Goal: Find specific page/section: Find specific page/section

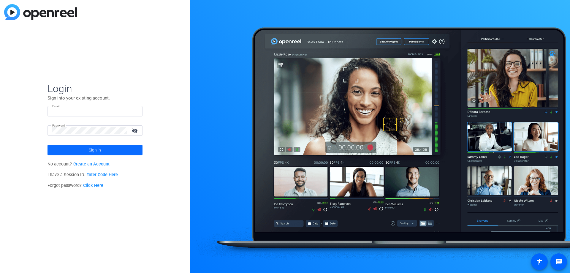
type input "[EMAIL_ADDRESS][DOMAIN_NAME]"
click at [77, 151] on span at bounding box center [95, 150] width 95 height 14
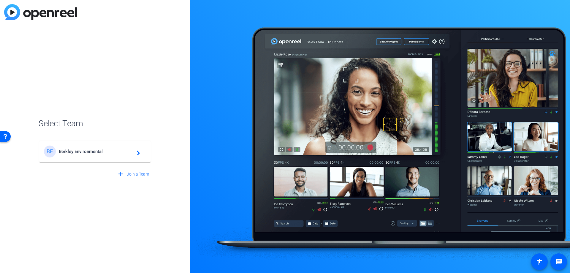
click at [77, 151] on span "Berkley Environmental" at bounding box center [96, 151] width 74 height 5
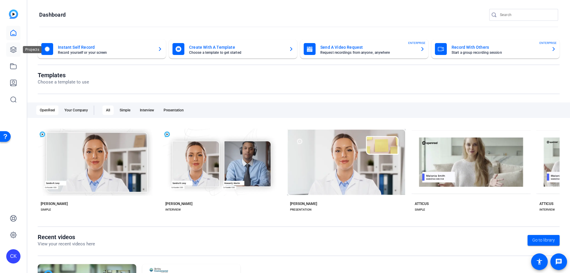
click at [10, 49] on icon at bounding box center [13, 49] width 7 height 7
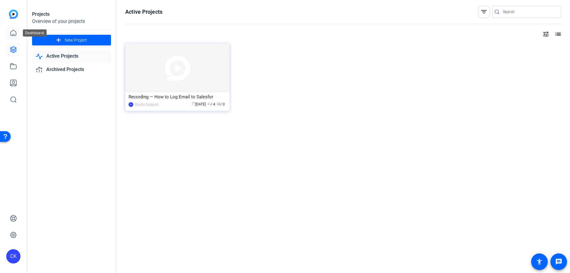
click at [13, 33] on icon at bounding box center [13, 32] width 7 height 7
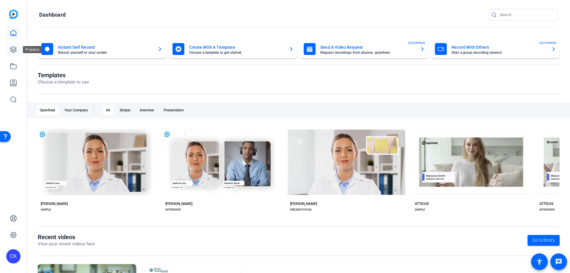
click at [12, 47] on icon at bounding box center [13, 49] width 7 height 7
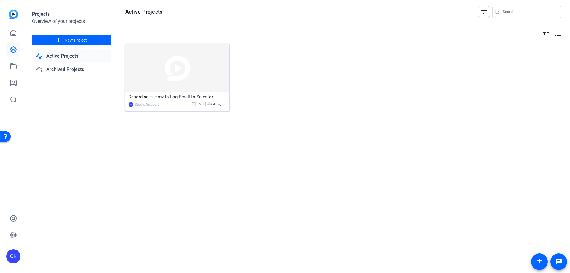
click at [170, 97] on div "Recording — How to Log Email to Salesfor" at bounding box center [178, 96] width 98 height 9
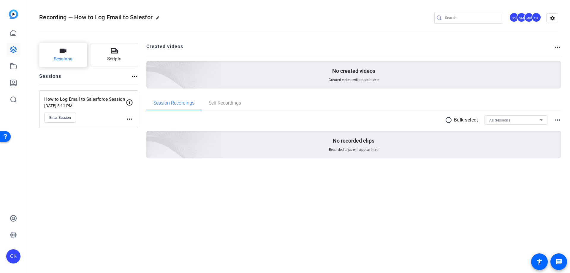
click at [69, 54] on button "Sessions" at bounding box center [63, 55] width 48 height 24
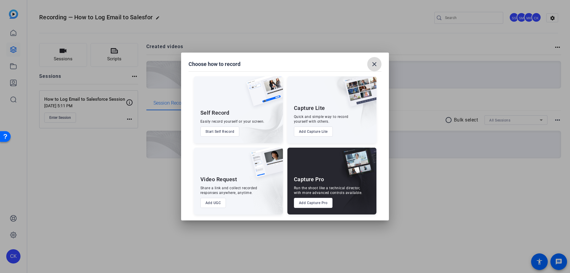
click at [377, 63] on mat-icon "close" at bounding box center [374, 64] width 7 height 7
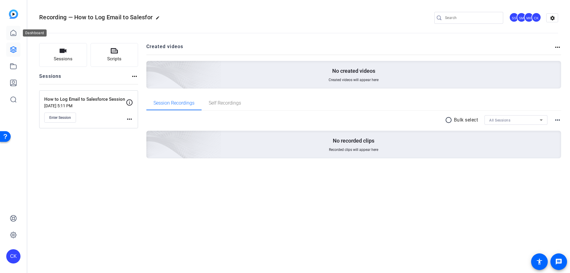
click at [16, 32] on icon at bounding box center [13, 33] width 5 height 6
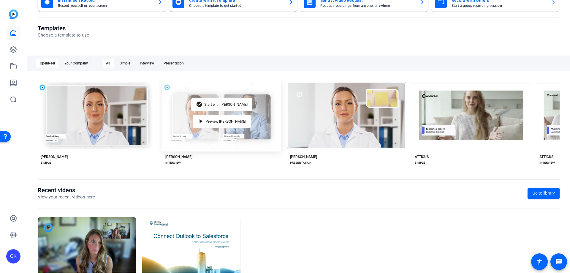
scroll to position [78, 0]
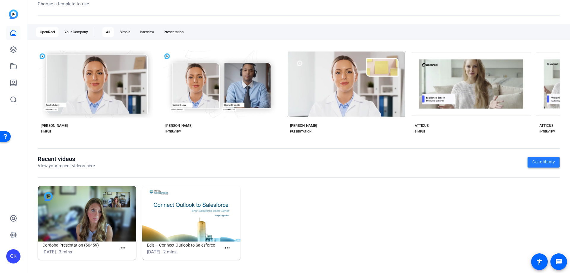
click at [536, 162] on span "Go to library" at bounding box center [543, 162] width 23 height 6
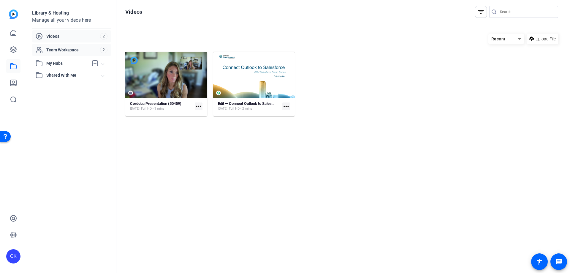
click at [61, 49] on span "Team Workspace" at bounding box center [73, 50] width 54 height 6
click at [59, 36] on span "Videos" at bounding box center [73, 36] width 54 height 6
click at [11, 47] on icon at bounding box center [13, 49] width 7 height 7
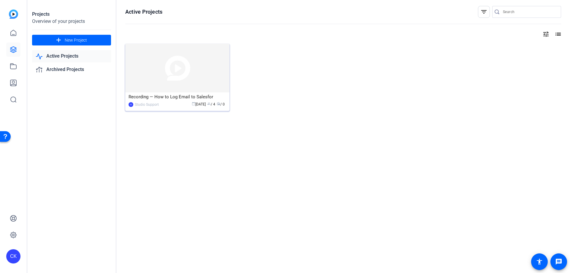
click at [166, 100] on div "Recording — How to Log Email to Salesfor" at bounding box center [178, 96] width 98 height 9
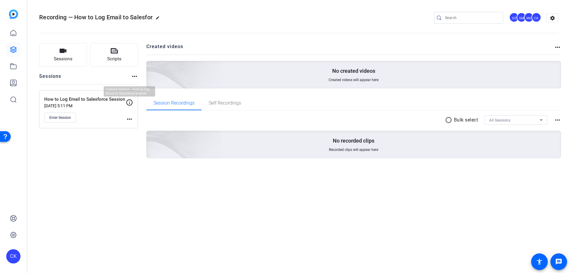
click at [131, 102] on icon at bounding box center [129, 102] width 7 height 7
click at [129, 102] on icon at bounding box center [129, 102] width 7 height 7
click at [129, 114] on div "more_horiz" at bounding box center [129, 111] width 7 height 24
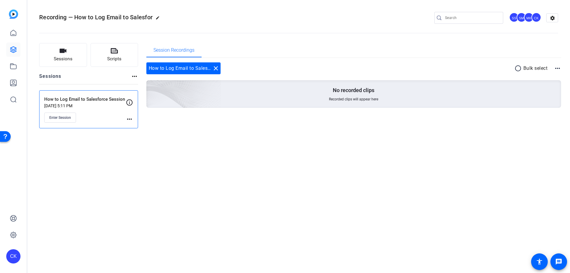
click at [129, 120] on mat-icon "more_horiz" at bounding box center [129, 118] width 7 height 7
click at [102, 160] on div at bounding box center [285, 136] width 570 height 273
click at [12, 48] on icon at bounding box center [13, 49] width 7 height 7
